Goal: Information Seeking & Learning: Learn about a topic

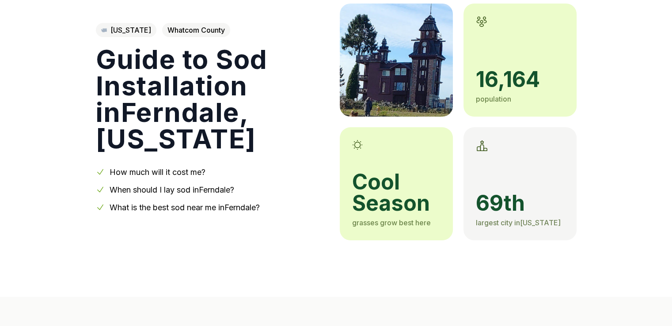
scroll to position [88, 0]
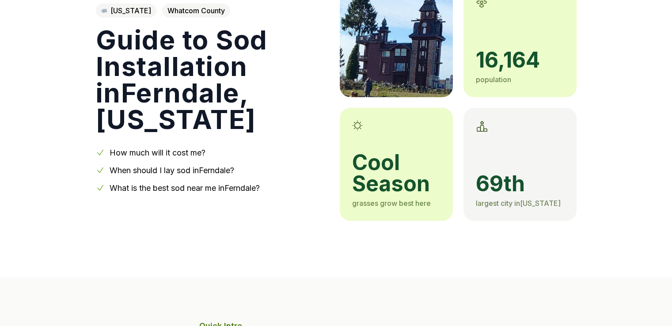
click at [223, 170] on link "When should I lay sod in [GEOGRAPHIC_DATA] ?" at bounding box center [172, 170] width 125 height 9
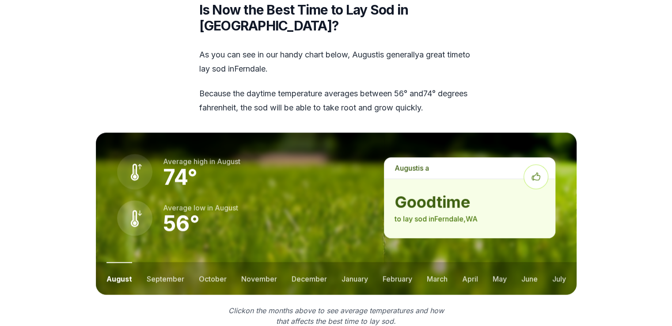
scroll to position [1104, 0]
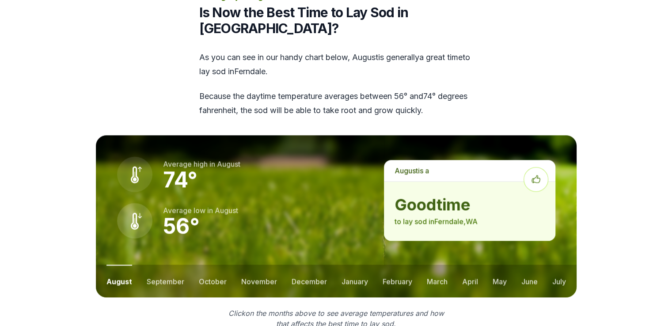
drag, startPoint x: 301, startPoint y: 196, endPoint x: 53, endPoint y: 106, distance: 264.1
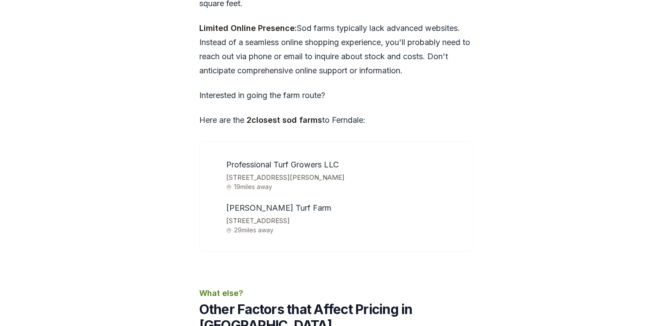
scroll to position [2782, 0]
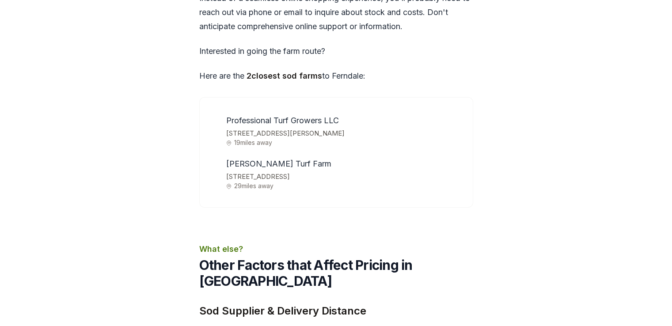
click at [258, 159] on span "[PERSON_NAME] Turf Farm" at bounding box center [278, 163] width 105 height 9
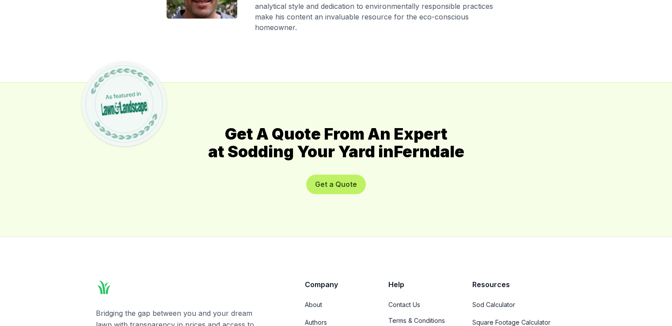
scroll to position [4419, 0]
